Goal: Task Accomplishment & Management: Use online tool/utility

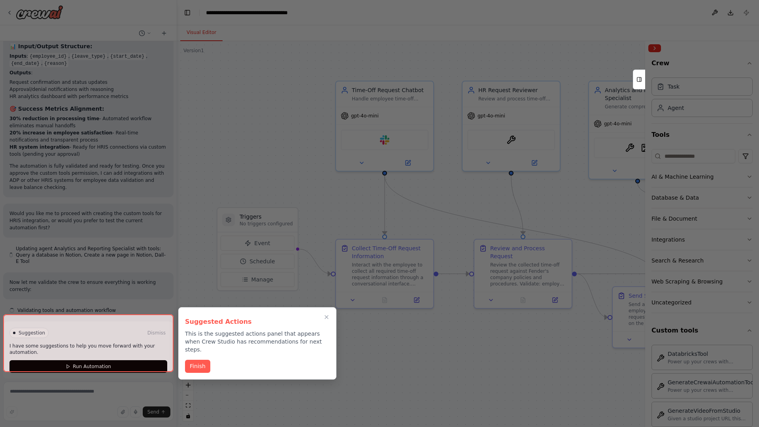
scroll to position [1375, 0]
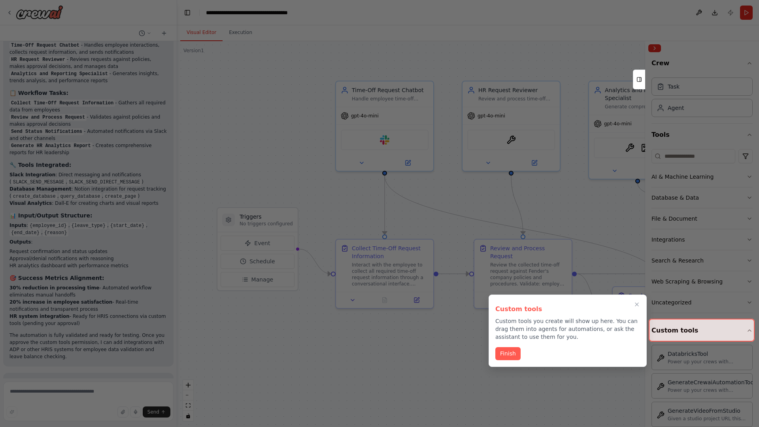
scroll to position [1233, 0]
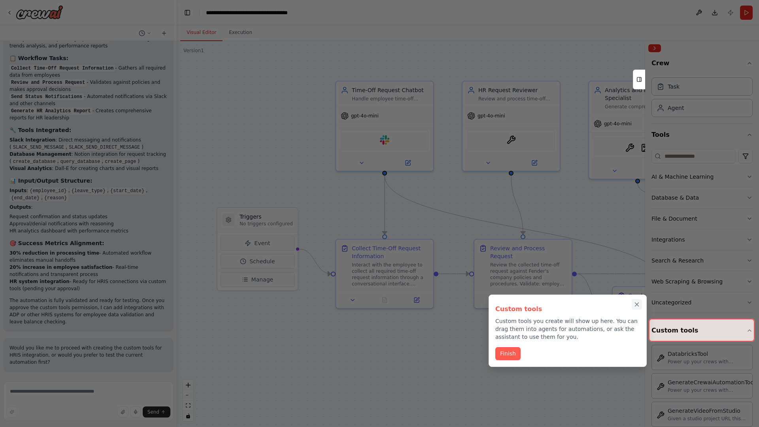
click at [637, 305] on icon "Close walkthrough" at bounding box center [638, 305] width 4 height 4
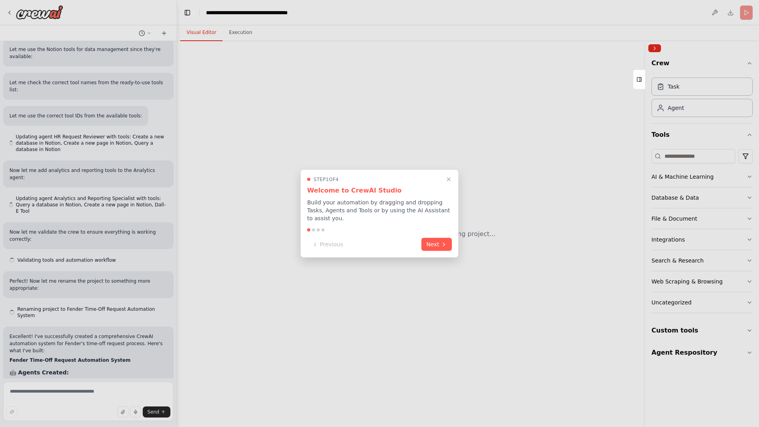
scroll to position [1233, 0]
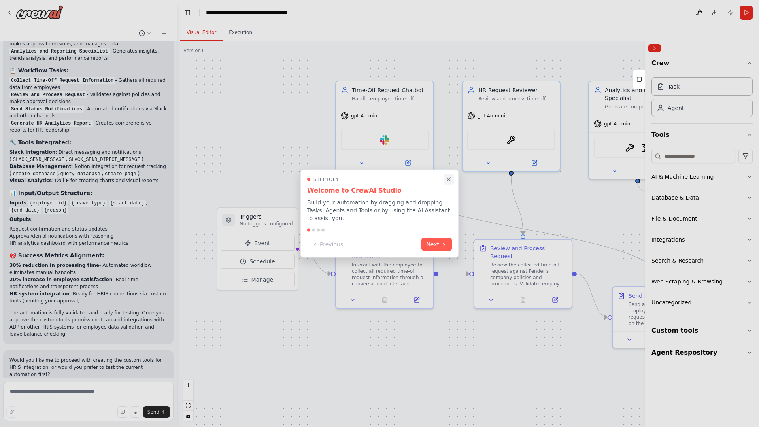
click at [449, 179] on icon "Close walkthrough" at bounding box center [449, 180] width 4 height 4
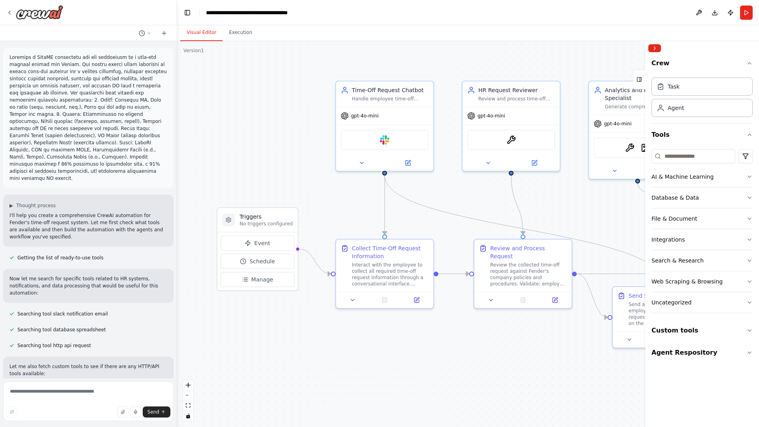
click at [11, 55] on p at bounding box center [88, 118] width 158 height 128
click at [233, 87] on div ".deletable-edge-delete-btn { width: 20px; height: 20px; border: 0px solid #ffff…" at bounding box center [468, 234] width 582 height 386
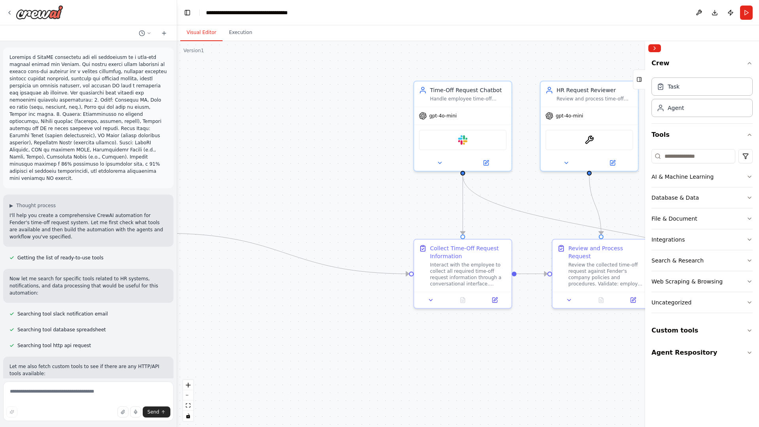
drag, startPoint x: 278, startPoint y: 281, endPoint x: 112, endPoint y: 265, distance: 166.9
click at [112, 265] on div "▶ Thought process I'll help you create a comprehensive CrewAI automation for Fe…" at bounding box center [379, 213] width 759 height 427
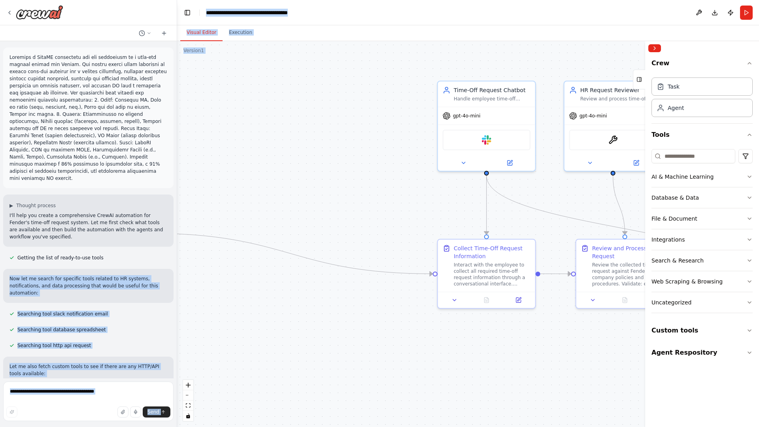
drag, startPoint x: 112, startPoint y: 265, endPoint x: 318, endPoint y: 210, distance: 212.8
click at [318, 210] on div "▶ Thought process I'll help you create a comprehensive CrewAI automation for Fe…" at bounding box center [379, 213] width 759 height 427
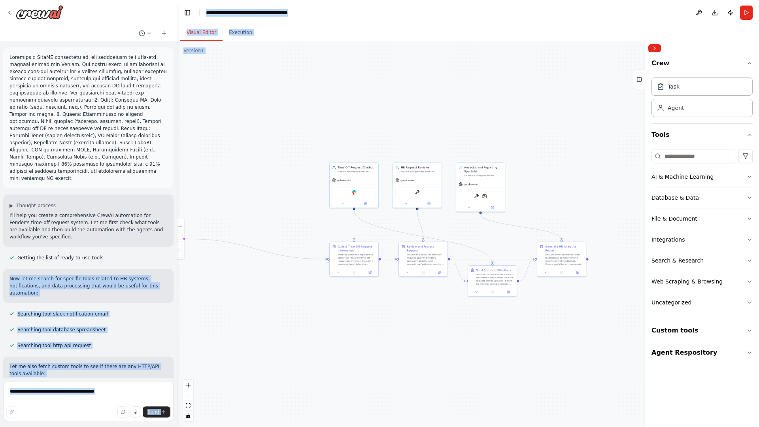
drag, startPoint x: 352, startPoint y: 111, endPoint x: 232, endPoint y: 89, distance: 122.3
click at [232, 89] on div ".deletable-edge-delete-btn { width: 20px; height: 20px; border: 0px solid #ffff…" at bounding box center [468, 234] width 582 height 386
